Goal: Find specific page/section

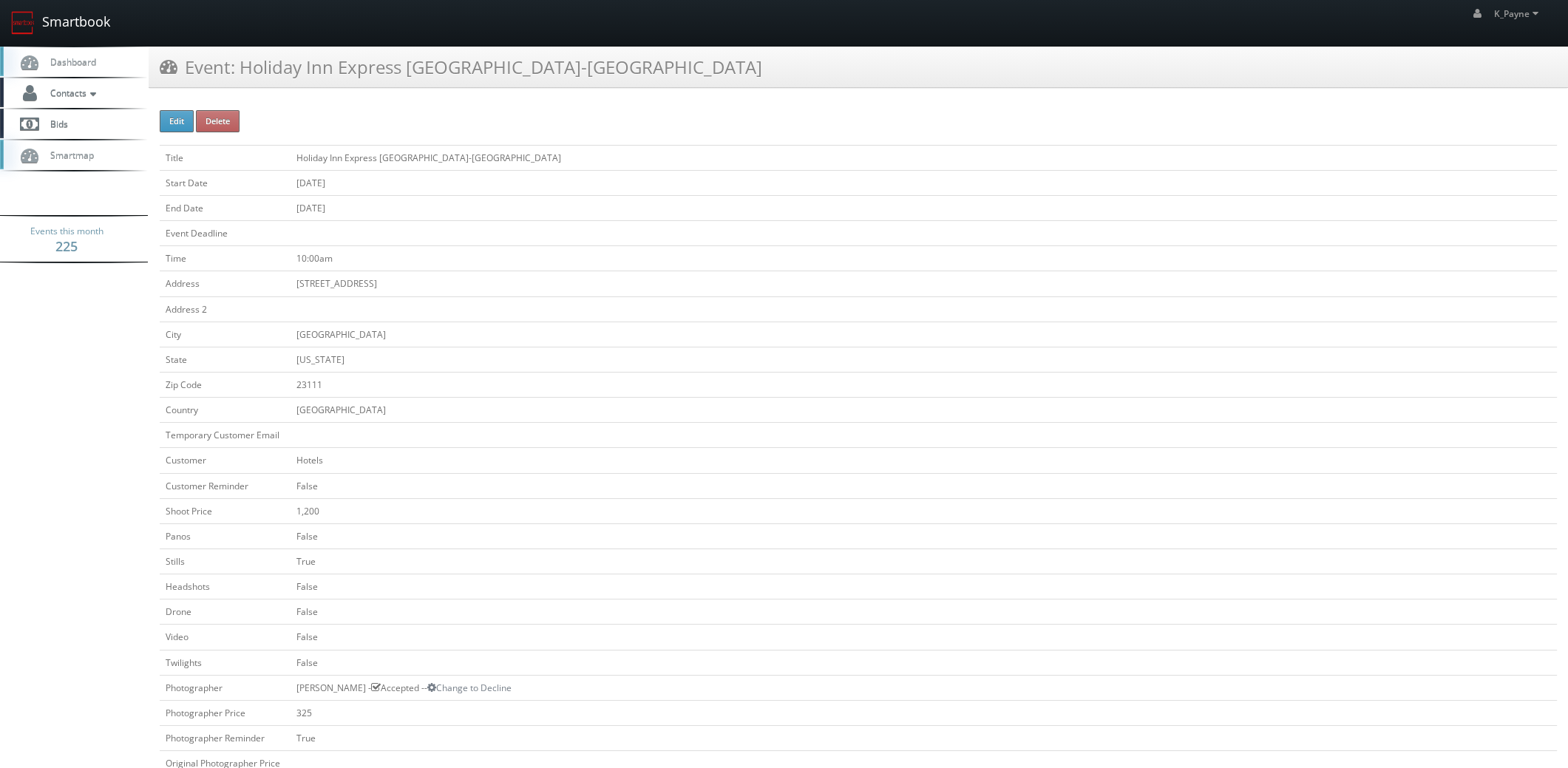
click at [82, 31] on link "Smartbook" at bounding box center [60, 23] width 121 height 46
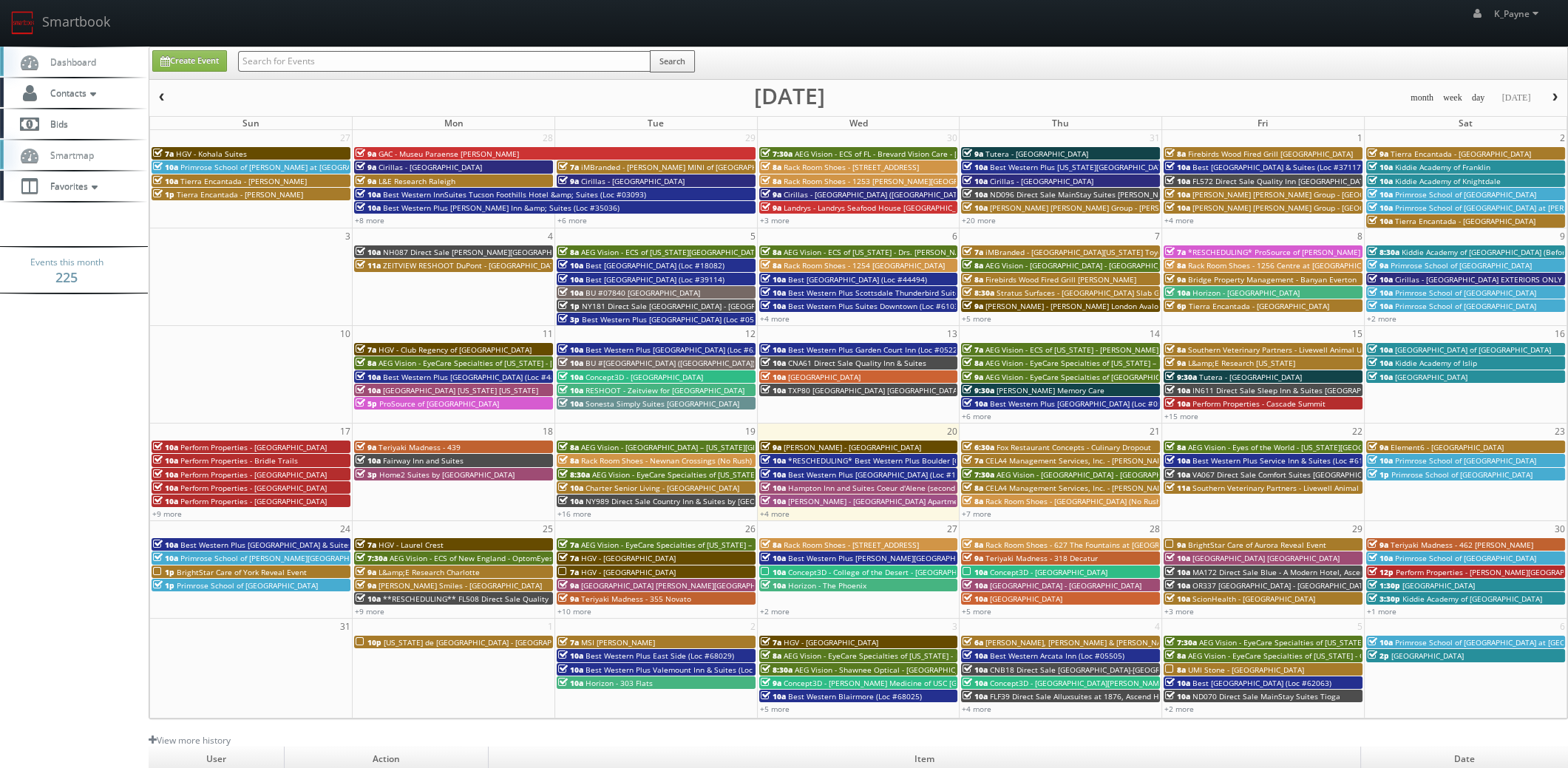
click at [288, 54] on input "text" at bounding box center [444, 61] width 413 height 21
type input "07840"
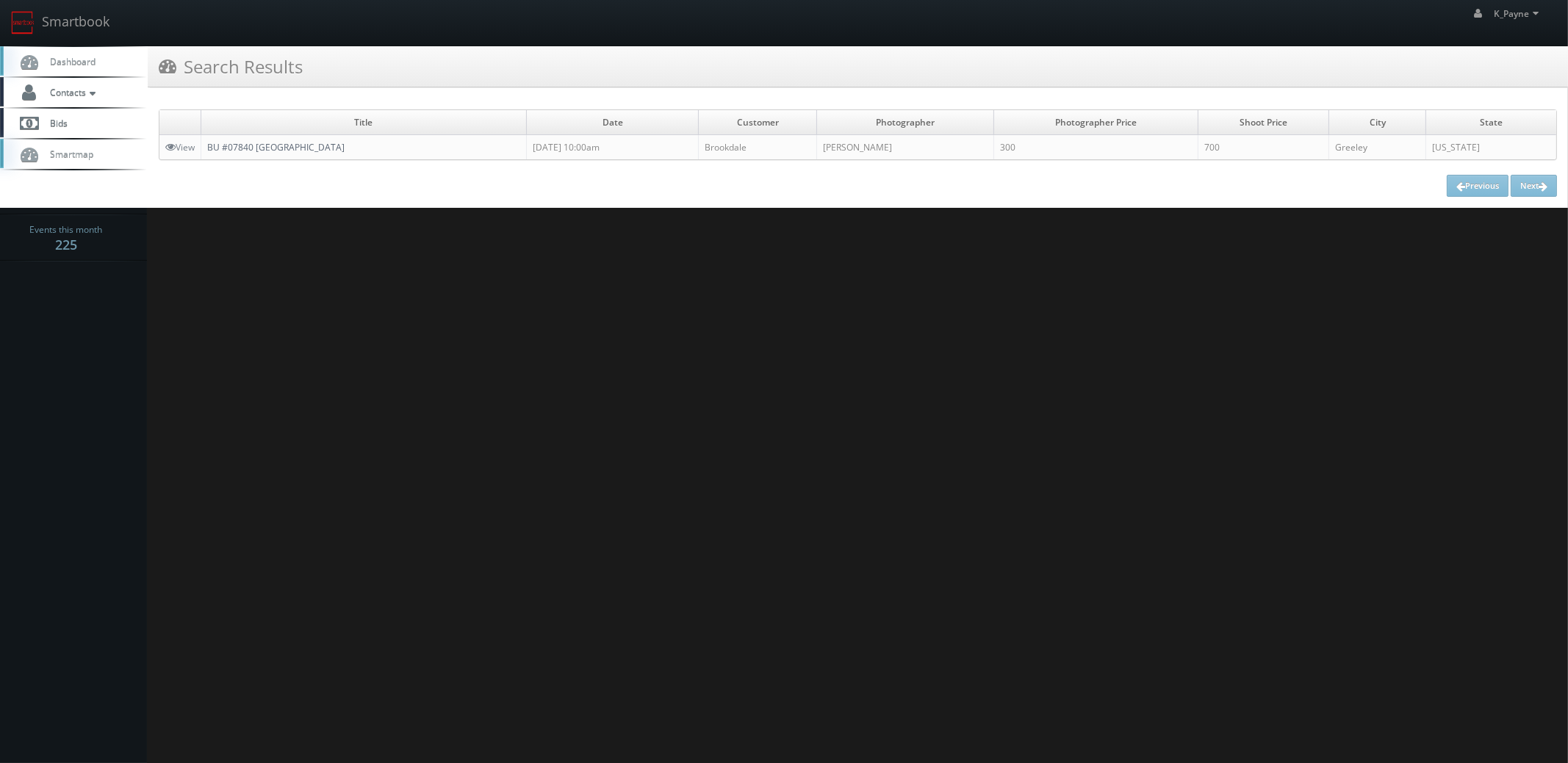
drag, startPoint x: 324, startPoint y: 145, endPoint x: 435, endPoint y: 194, distance: 121.3
click at [325, 145] on link "BU #07840 [GEOGRAPHIC_DATA]" at bounding box center [276, 147] width 137 height 13
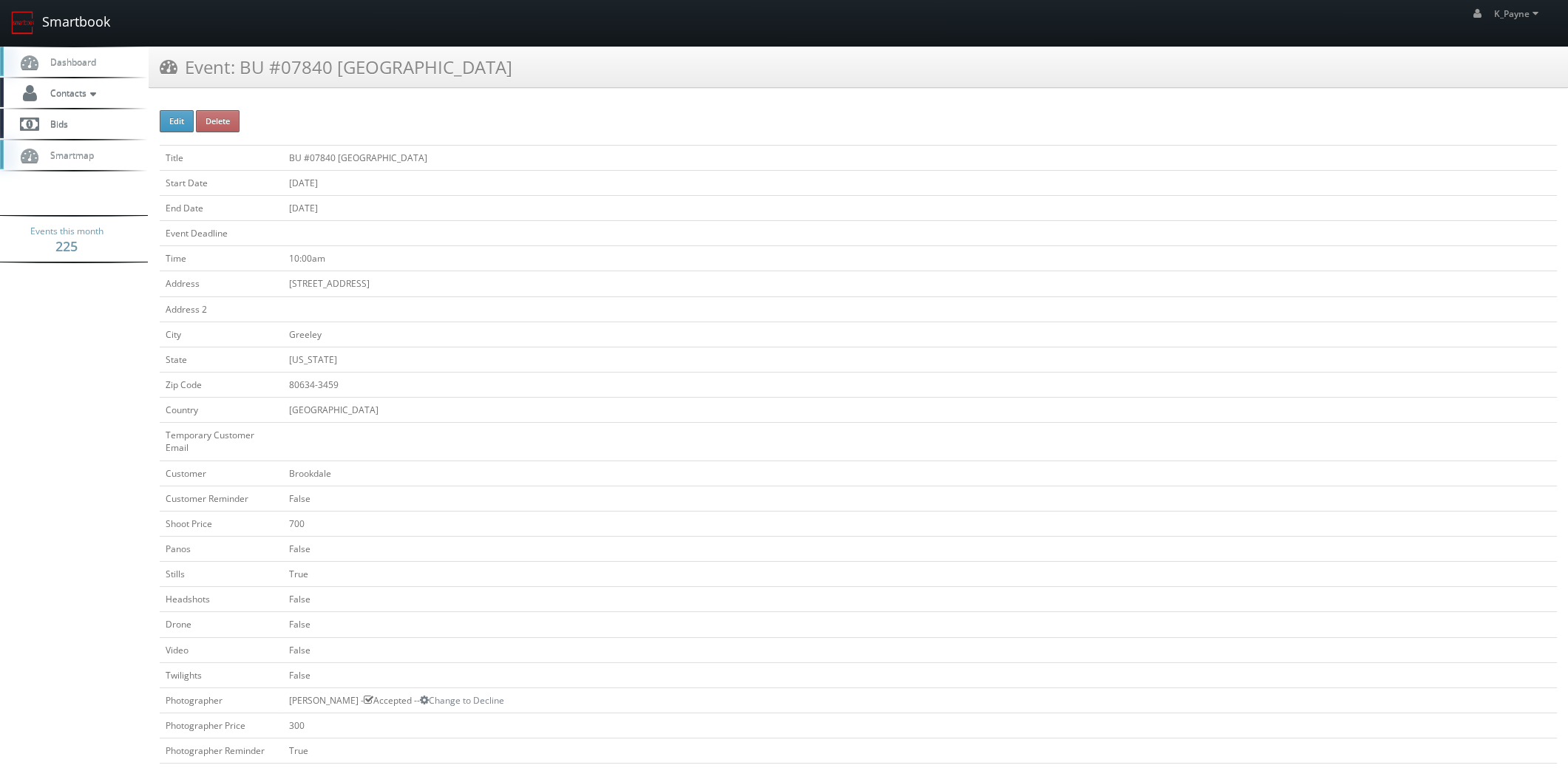
click at [88, 28] on link "Smartbook" at bounding box center [60, 23] width 121 height 46
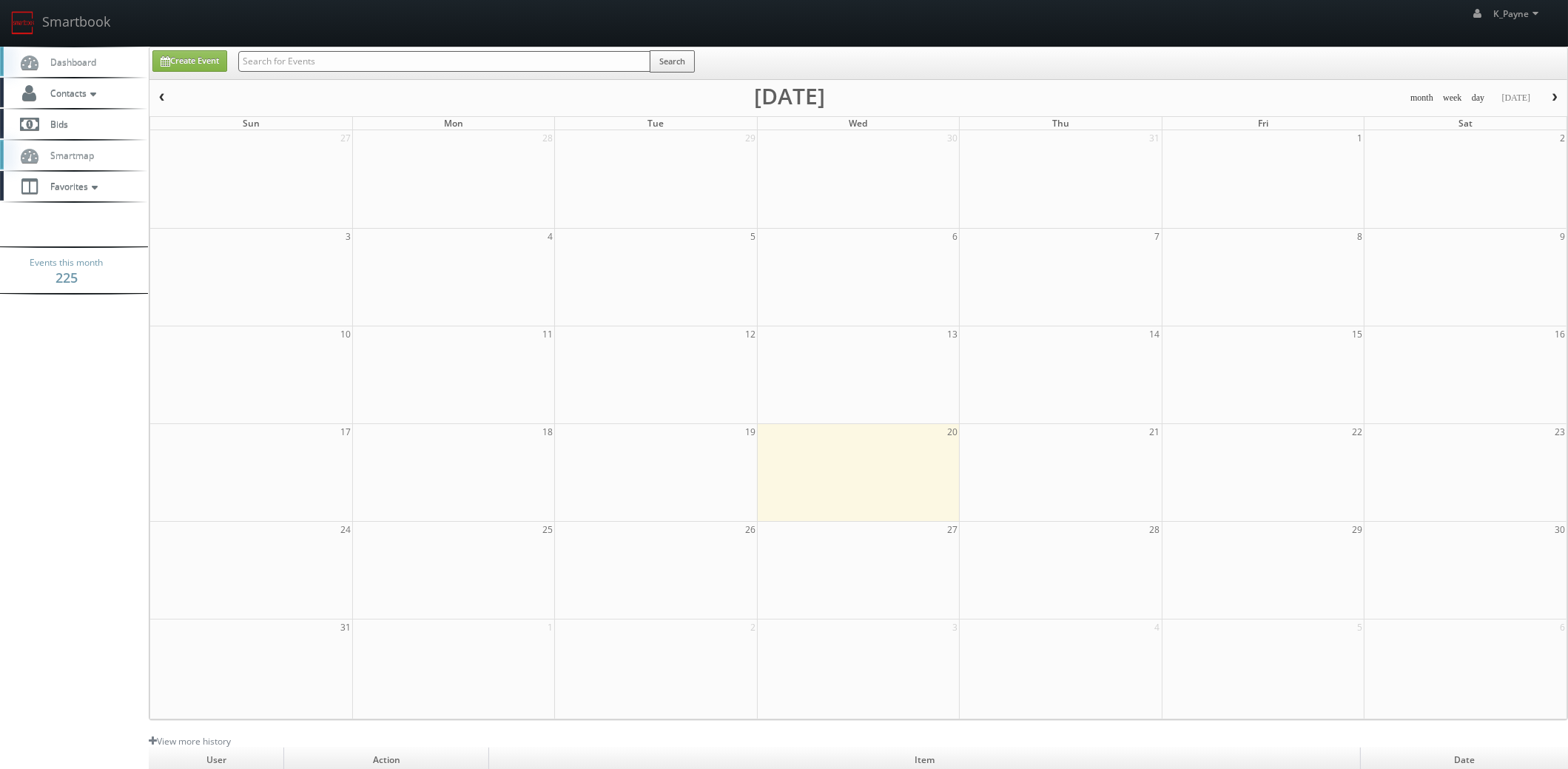
click at [320, 62] on input "text" at bounding box center [444, 61] width 412 height 21
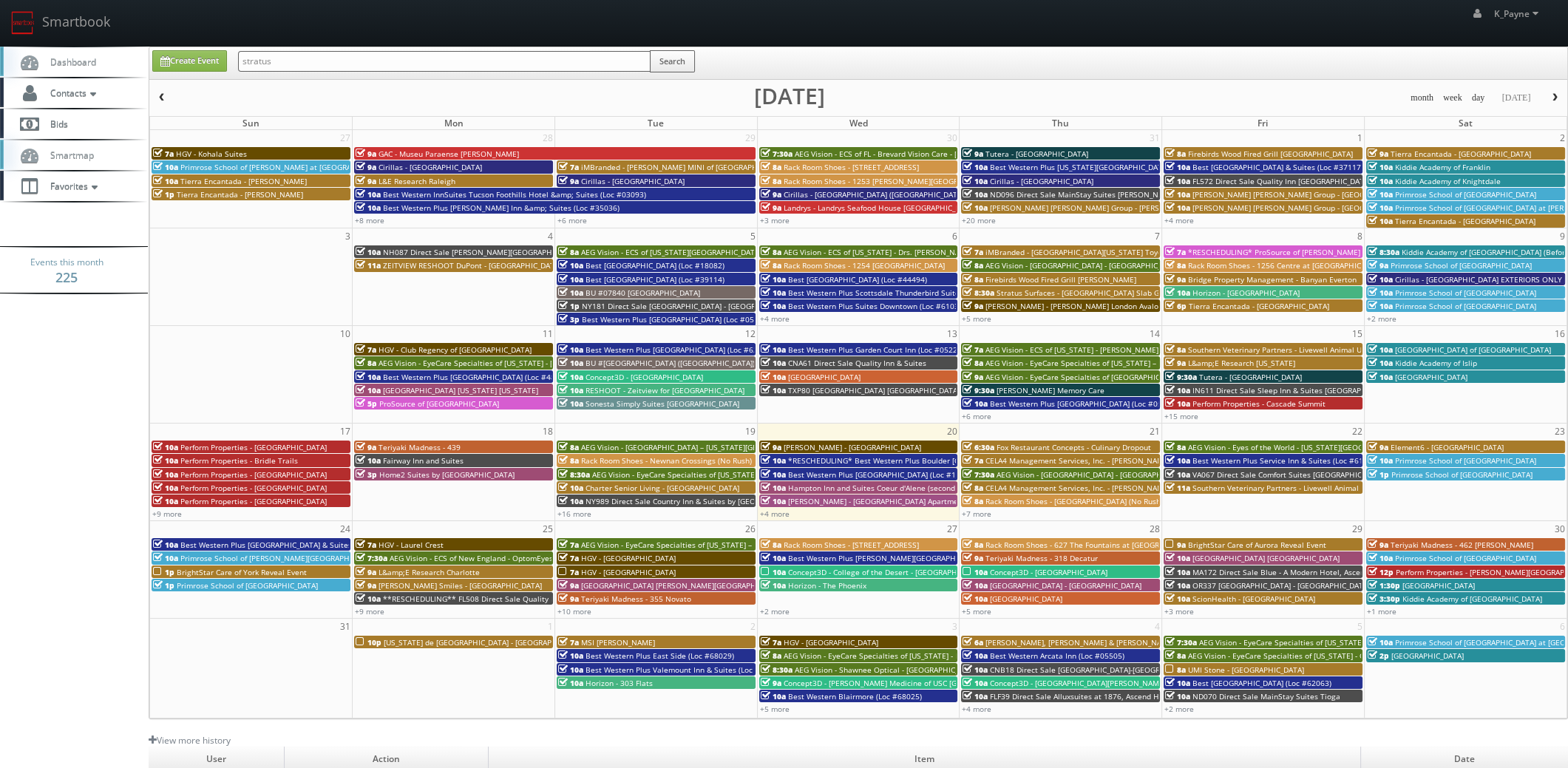
type input "stratus"
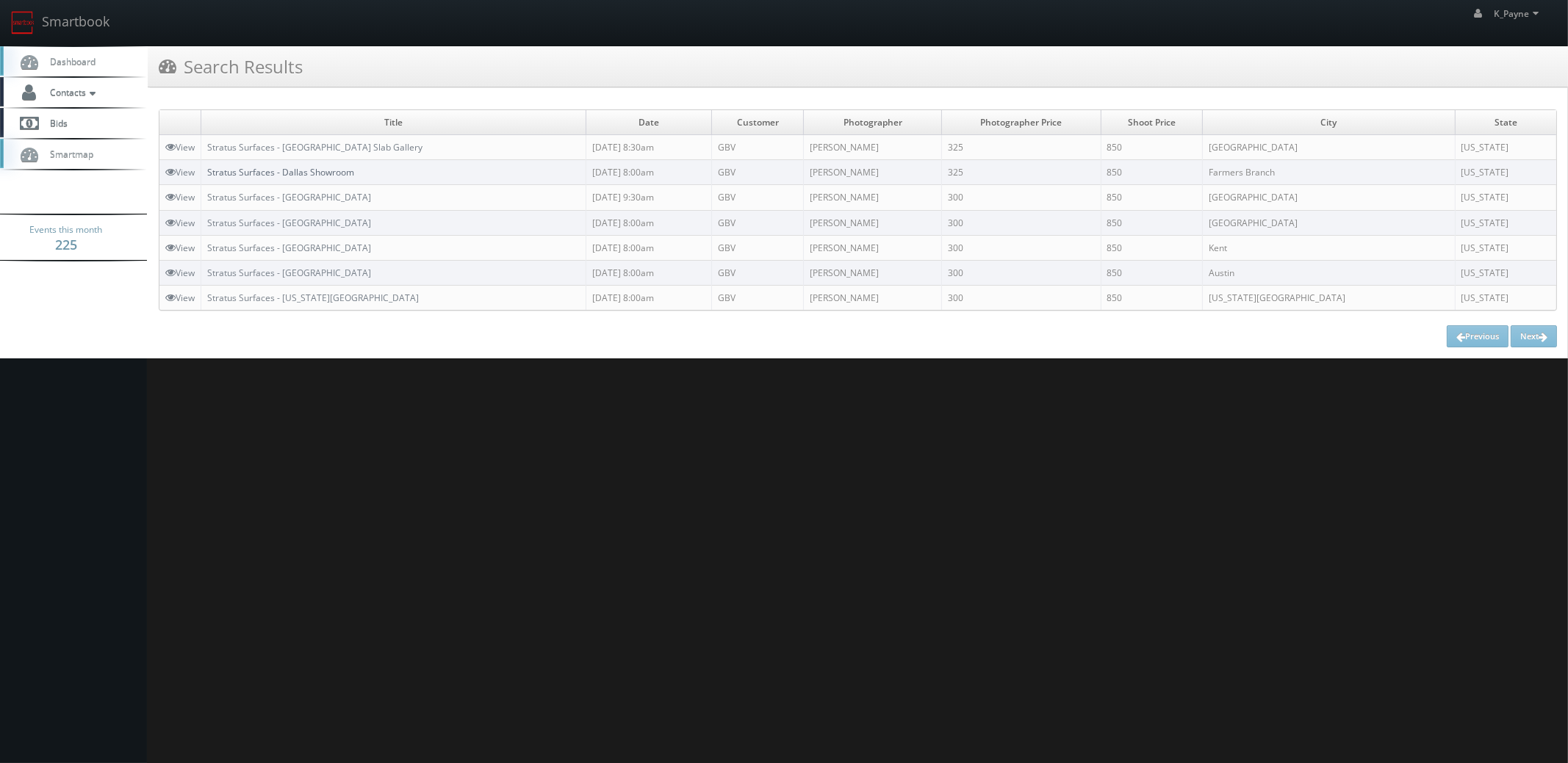
click at [345, 172] on link "Stratus Surfaces - Dallas Showroom" at bounding box center [280, 172] width 147 height 13
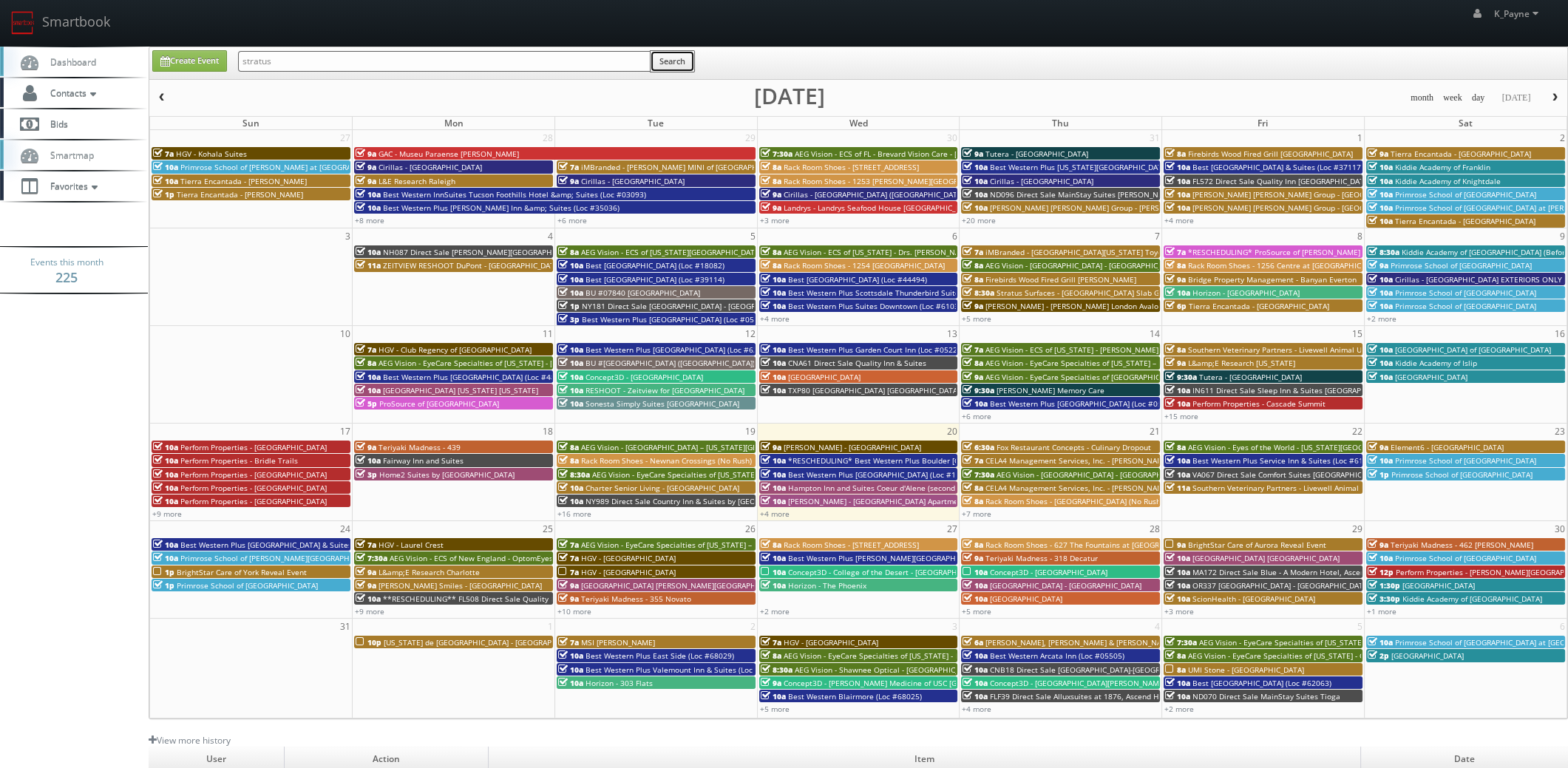
click at [677, 59] on button "Search" at bounding box center [672, 61] width 45 height 22
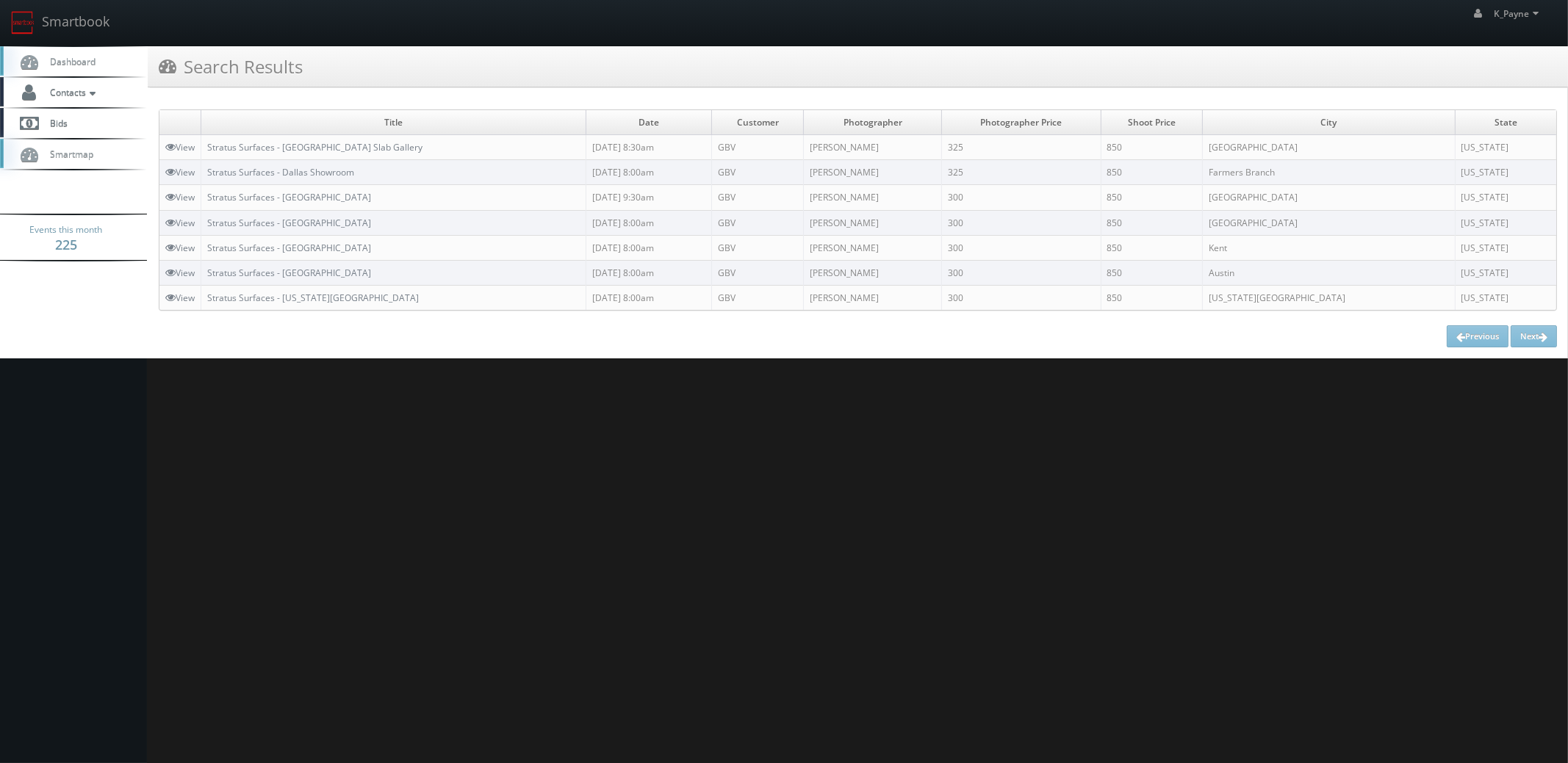
click at [298, 138] on td "Stratus Surfaces - [GEOGRAPHIC_DATA] Slab Gallery" at bounding box center [394, 148] width 385 height 25
click at [290, 146] on link "Stratus Surfaces - [GEOGRAPHIC_DATA] Slab Gallery" at bounding box center [314, 147] width 215 height 13
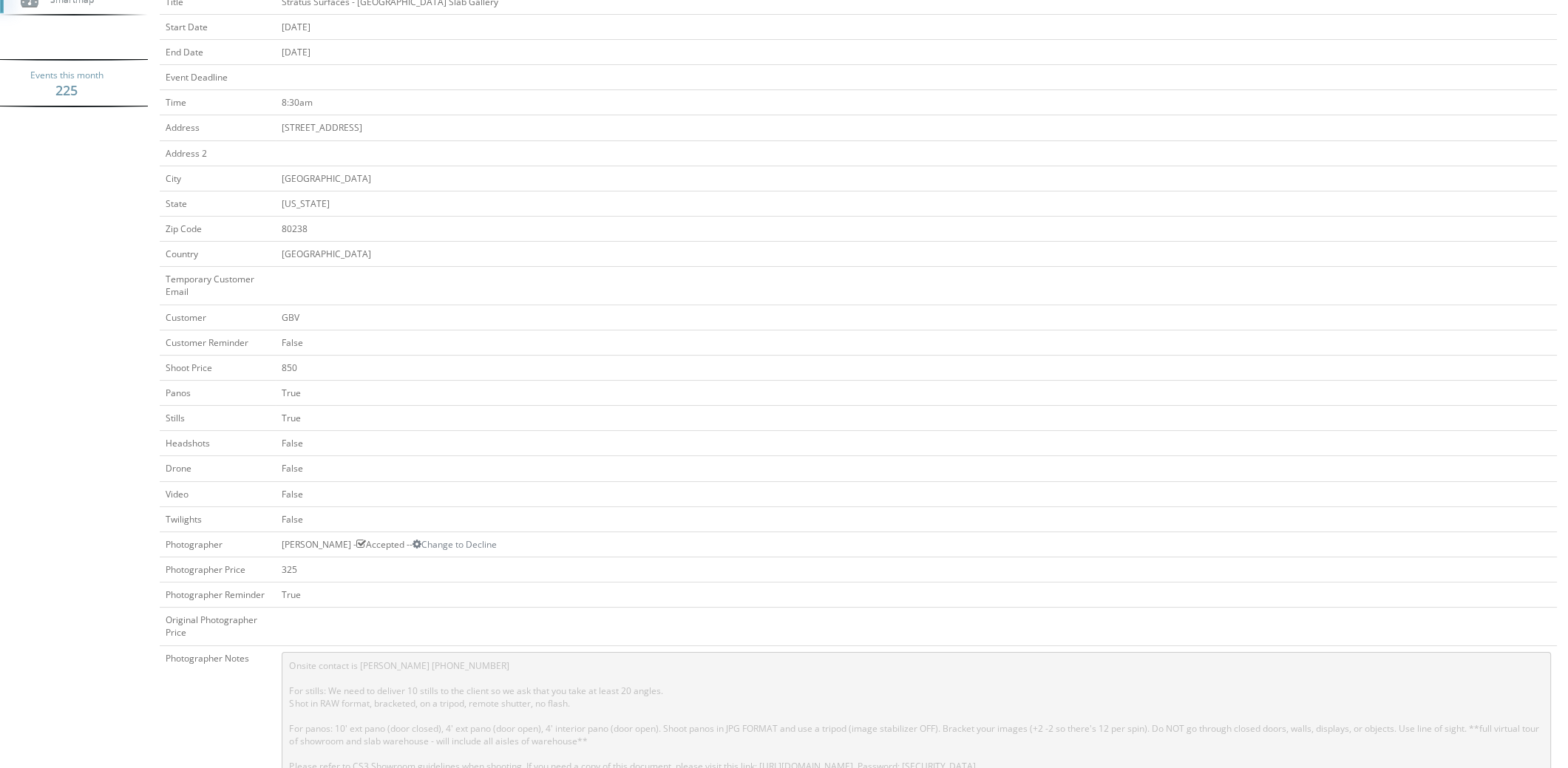
scroll to position [369, 0]
